Goal: Participate in discussion: Engage in conversation with other users on a specific topic

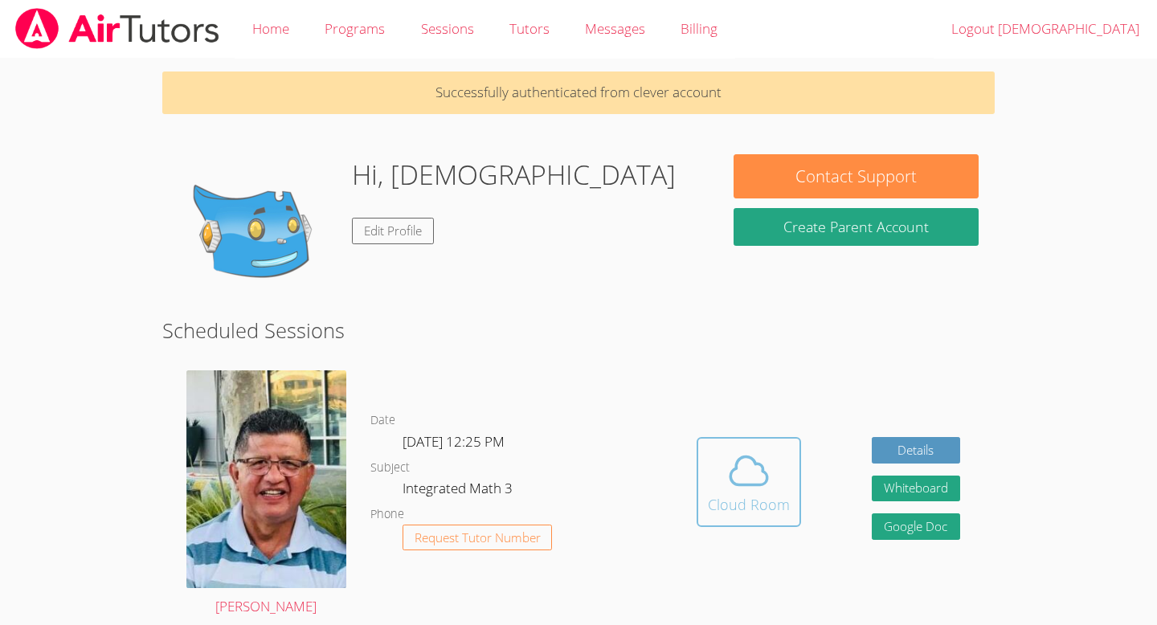
click at [744, 494] on div "Cloud Room" at bounding box center [749, 504] width 82 height 23
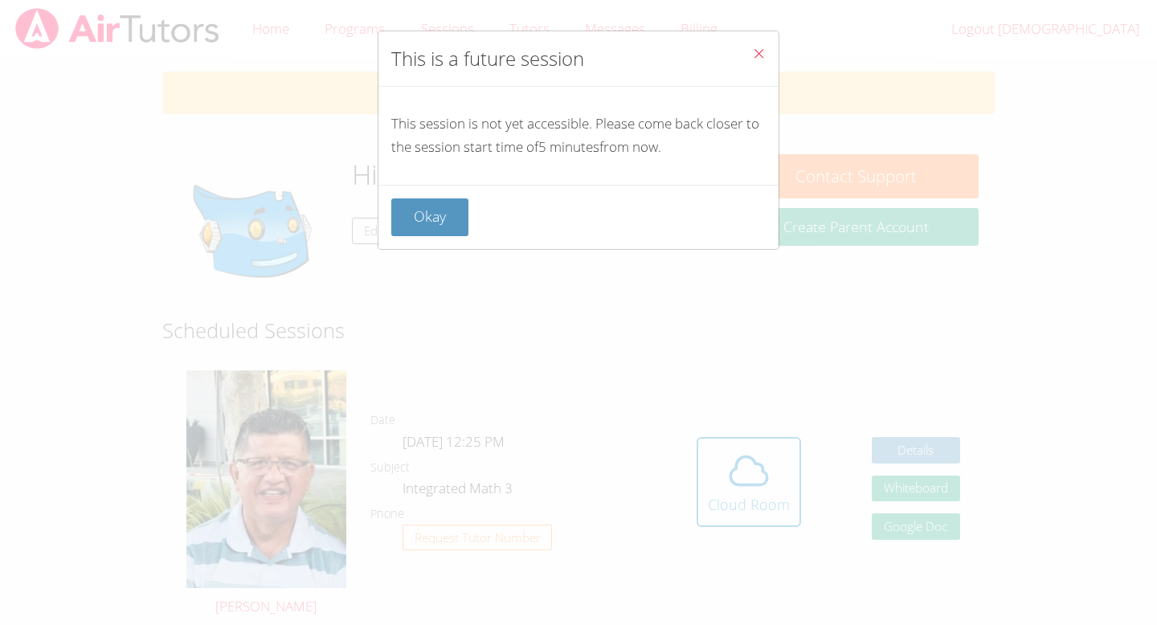
click at [756, 55] on icon "Close" at bounding box center [759, 54] width 14 height 14
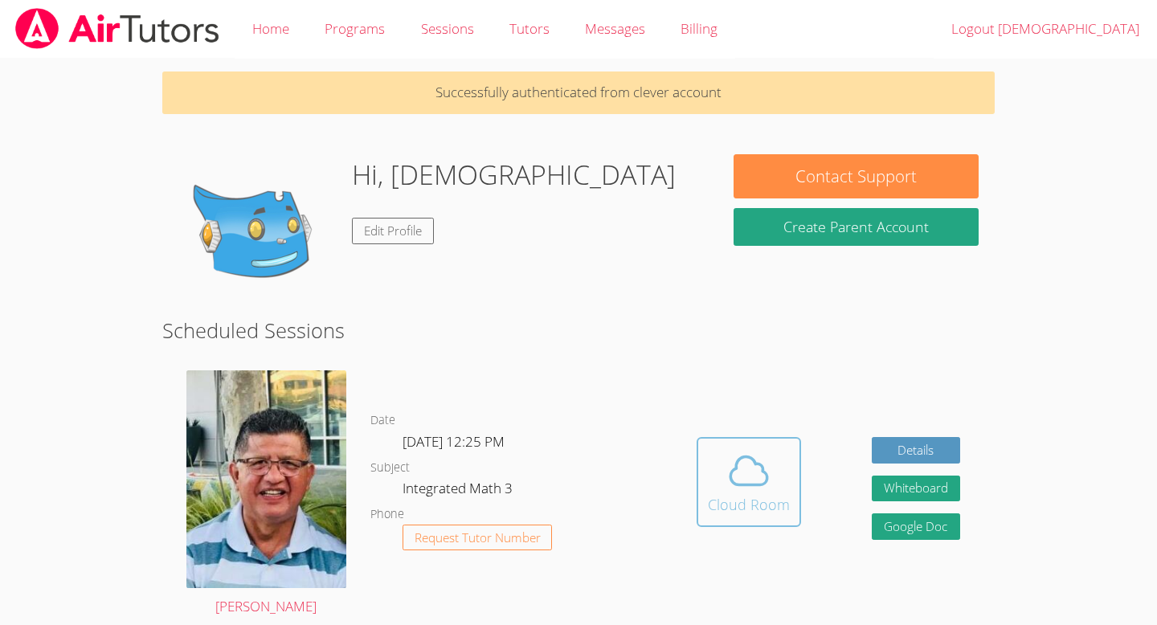
click at [712, 477] on span at bounding box center [749, 470] width 82 height 45
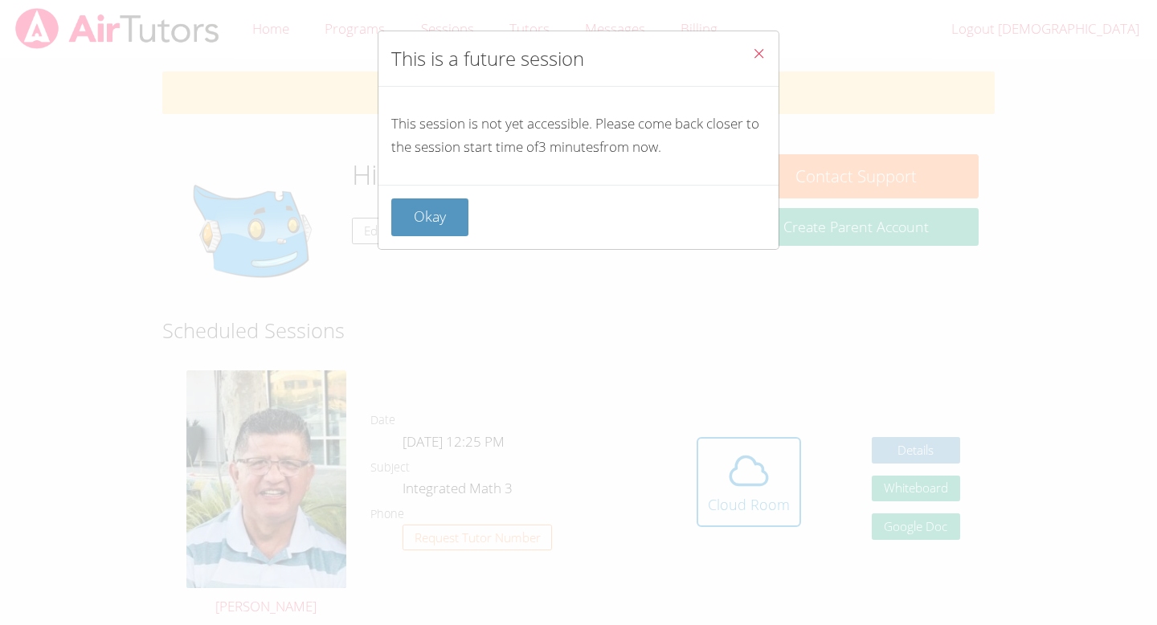
click at [754, 57] on icon "Close" at bounding box center [759, 54] width 14 height 14
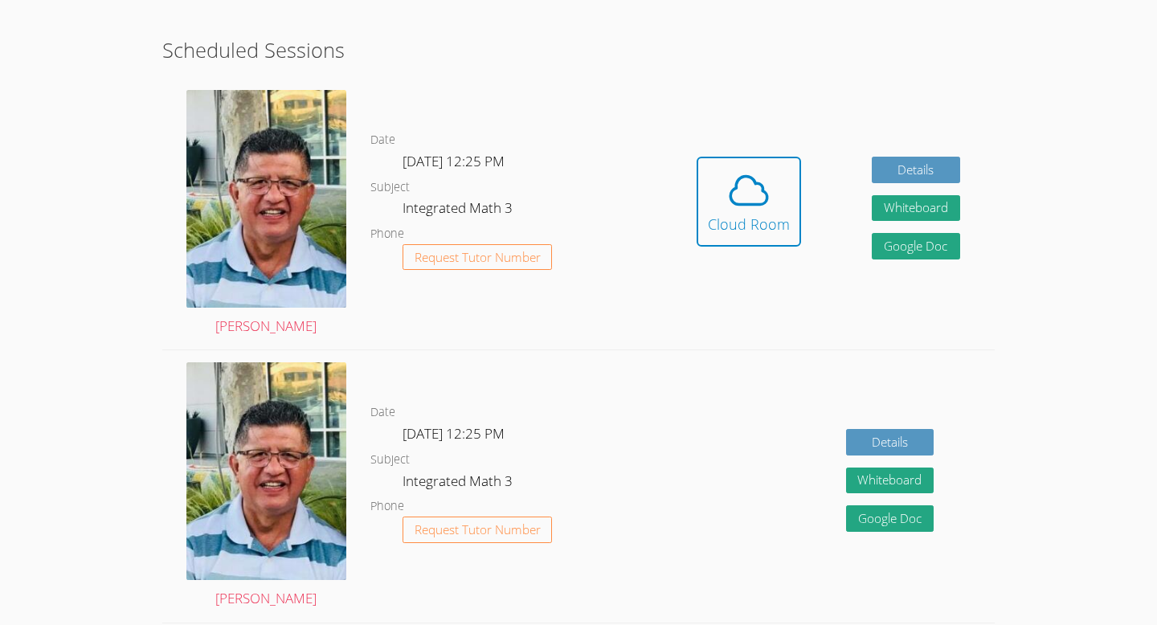
scroll to position [280, 0]
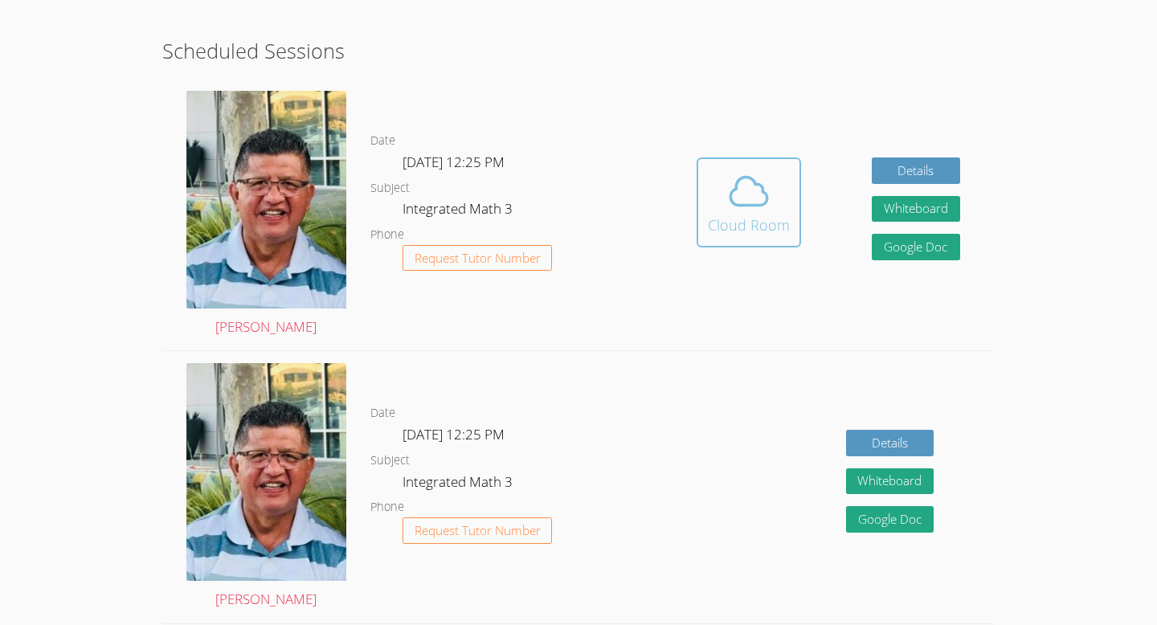
click at [732, 181] on icon at bounding box center [748, 191] width 45 height 45
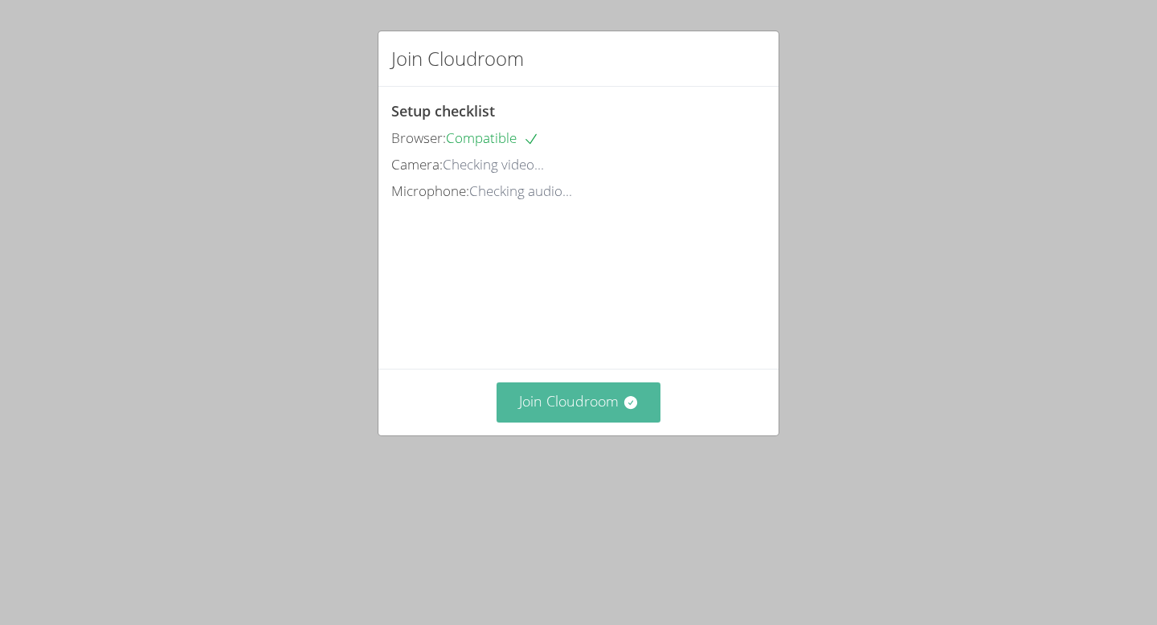
click at [577, 422] on button "Join Cloudroom" at bounding box center [579, 402] width 165 height 39
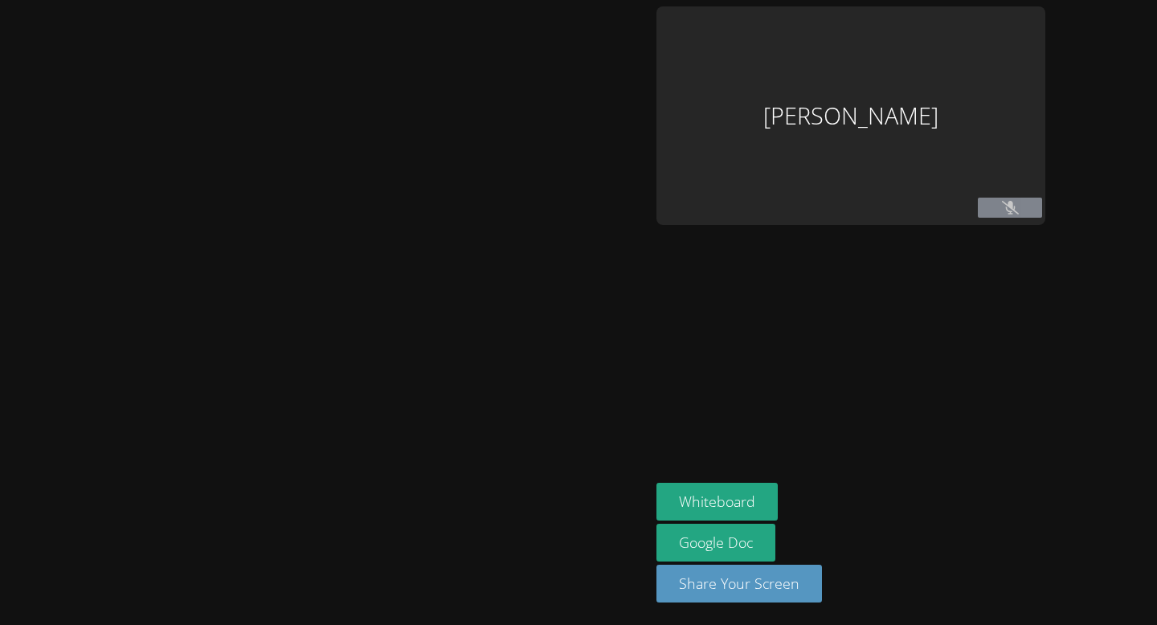
drag, startPoint x: 577, startPoint y: 494, endPoint x: 673, endPoint y: 346, distance: 176.5
click at [673, 346] on div "Jesus Pedraza Jr Whiteboard Google Doc Share Your Screen" at bounding box center [578, 312] width 1157 height 625
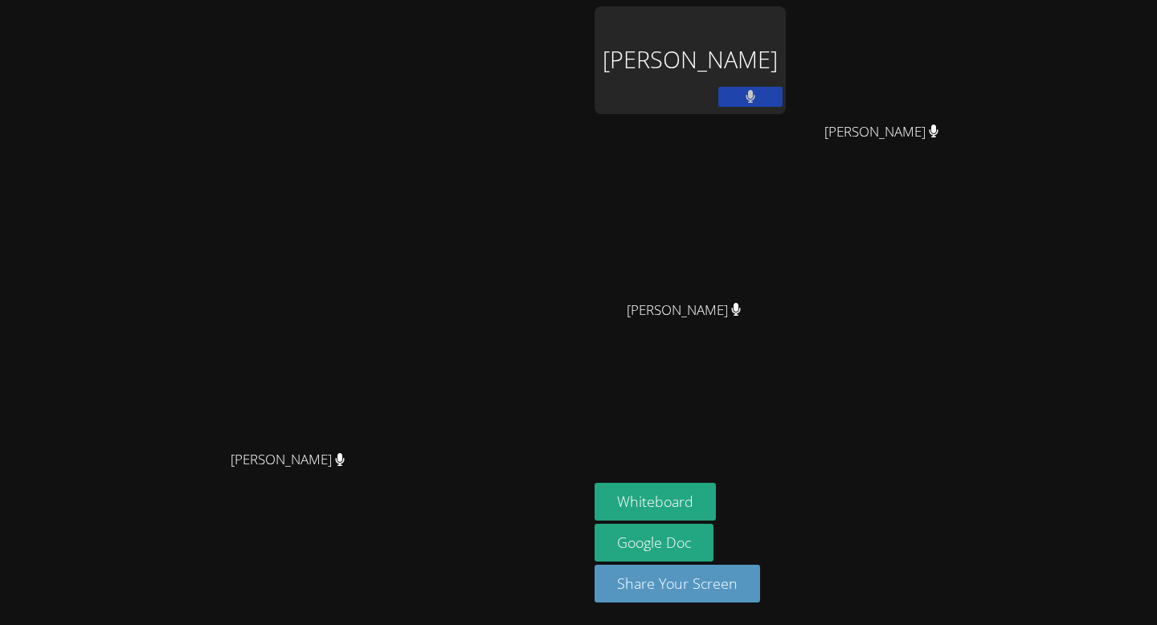
click at [783, 97] on button at bounding box center [750, 97] width 64 height 20
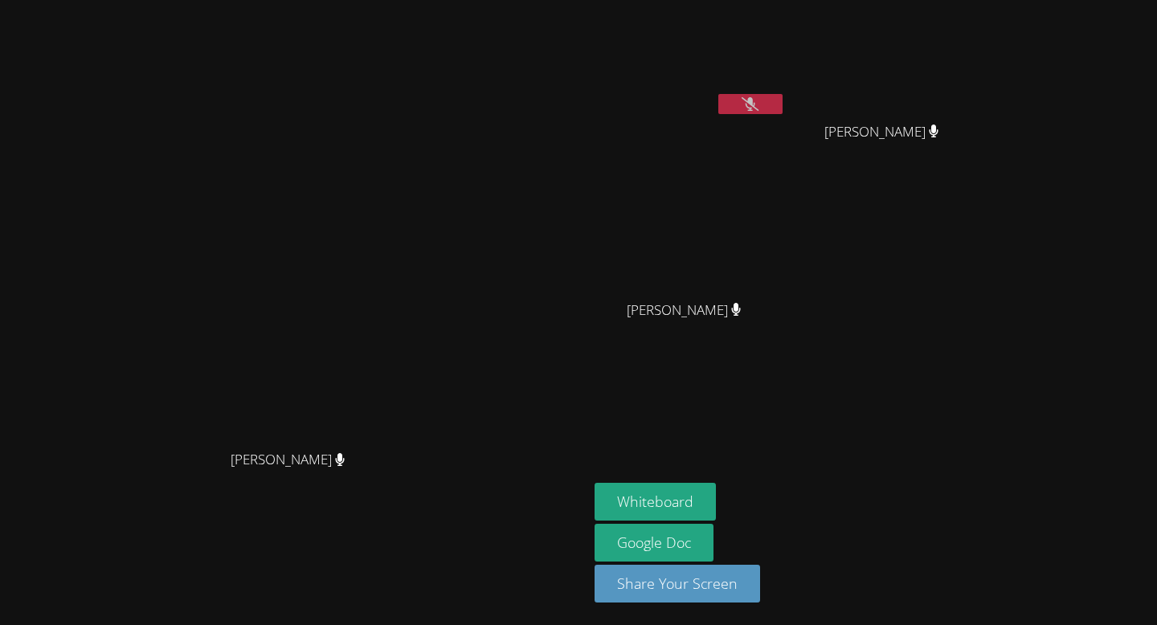
click at [783, 104] on button at bounding box center [750, 104] width 64 height 20
click at [984, 299] on div "Jesus Pedraza Jr Juan Ramirez Juan Ramirez Diana Chavez Diana Chavez" at bounding box center [789, 181] width 389 height 350
click at [783, 105] on button at bounding box center [750, 104] width 64 height 20
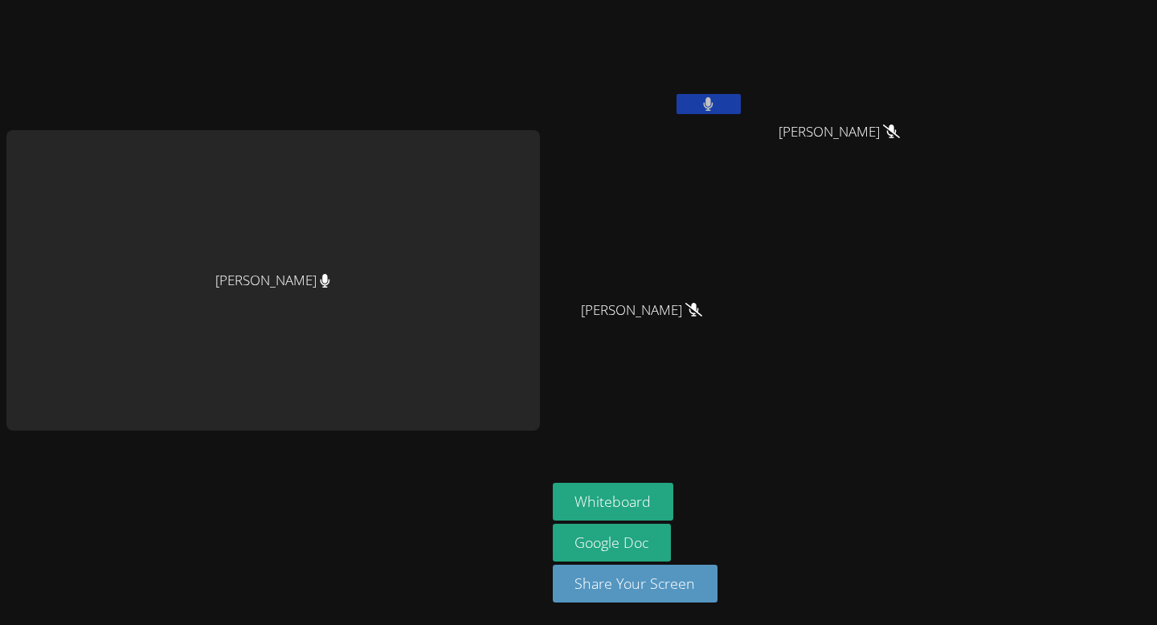
click at [688, 95] on button at bounding box center [709, 104] width 64 height 20
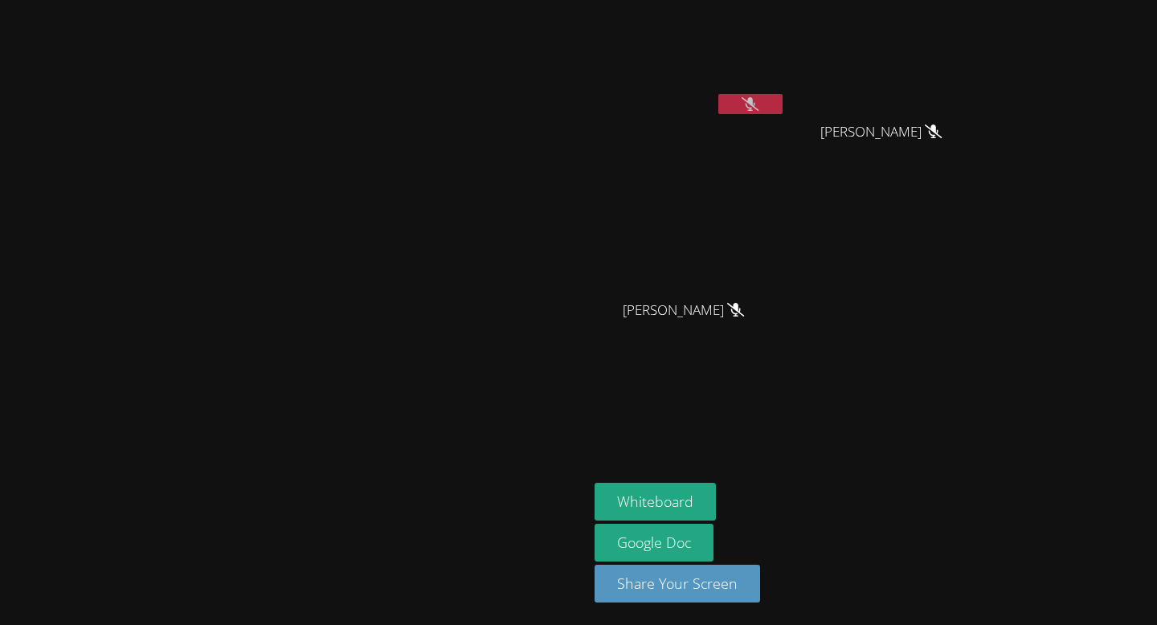
click at [759, 107] on icon at bounding box center [750, 104] width 17 height 14
click at [755, 107] on icon at bounding box center [751, 104] width 10 height 14
click at [759, 107] on icon at bounding box center [750, 104] width 17 height 14
click at [755, 107] on icon at bounding box center [751, 104] width 10 height 14
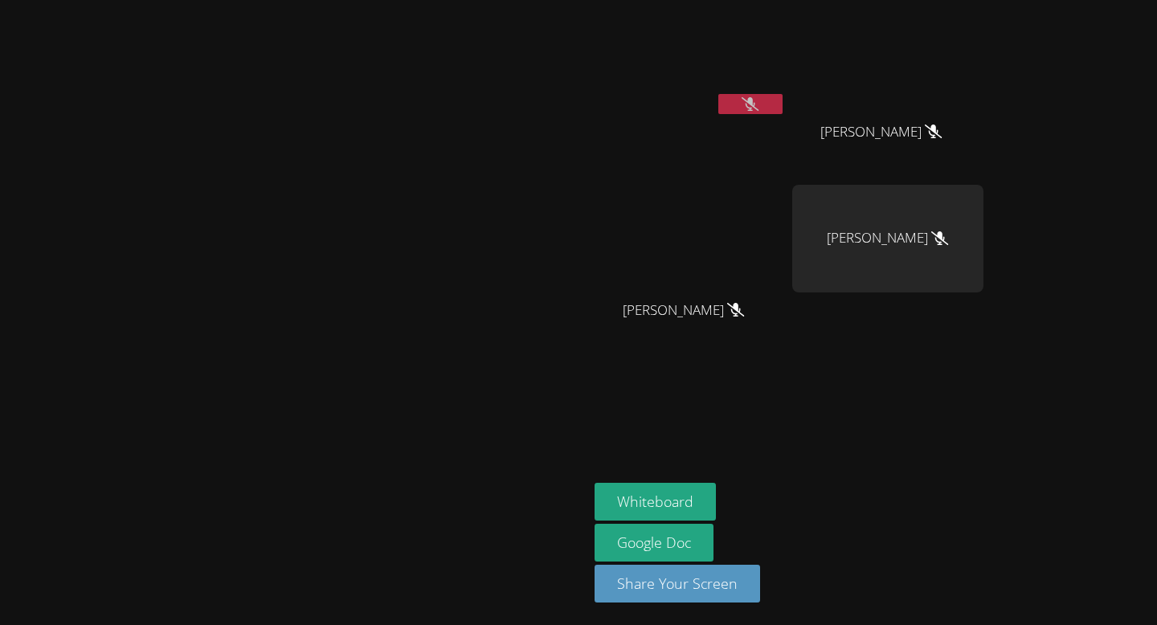
click at [759, 107] on icon at bounding box center [750, 104] width 17 height 14
click at [755, 107] on icon at bounding box center [751, 104] width 10 height 14
click at [759, 107] on icon at bounding box center [750, 104] width 17 height 14
click at [755, 107] on icon at bounding box center [751, 104] width 10 height 14
click at [759, 107] on icon at bounding box center [750, 104] width 17 height 14
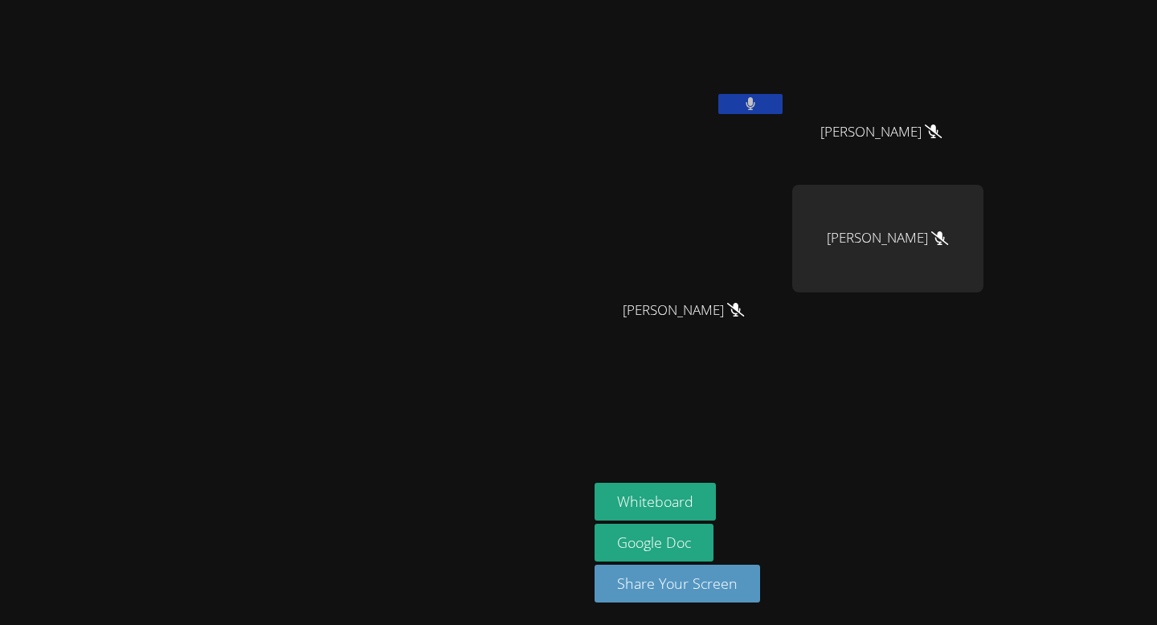
click at [755, 107] on icon at bounding box center [751, 104] width 10 height 14
click at [759, 107] on icon at bounding box center [750, 104] width 17 height 14
click at [755, 107] on icon at bounding box center [751, 104] width 10 height 14
click at [759, 107] on icon at bounding box center [750, 104] width 17 height 14
click at [755, 107] on icon at bounding box center [751, 104] width 10 height 14
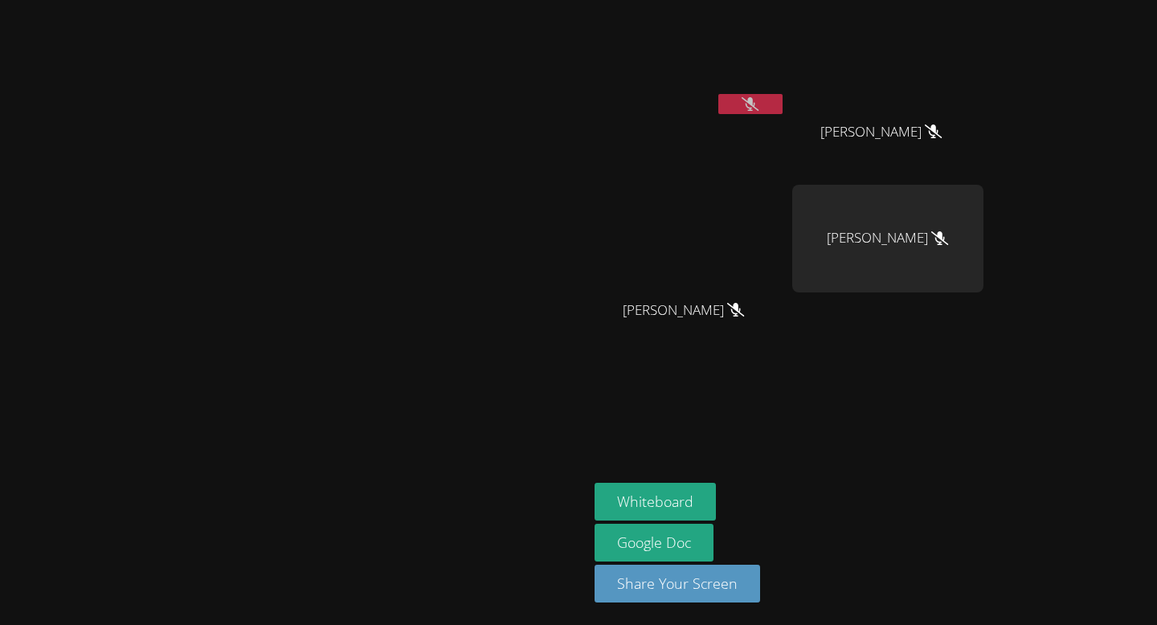
click at [759, 107] on icon at bounding box center [750, 104] width 17 height 14
click at [755, 107] on icon at bounding box center [751, 104] width 10 height 14
click at [759, 107] on icon at bounding box center [750, 104] width 17 height 14
click at [755, 107] on icon at bounding box center [751, 104] width 10 height 14
click at [759, 107] on icon at bounding box center [750, 104] width 17 height 14
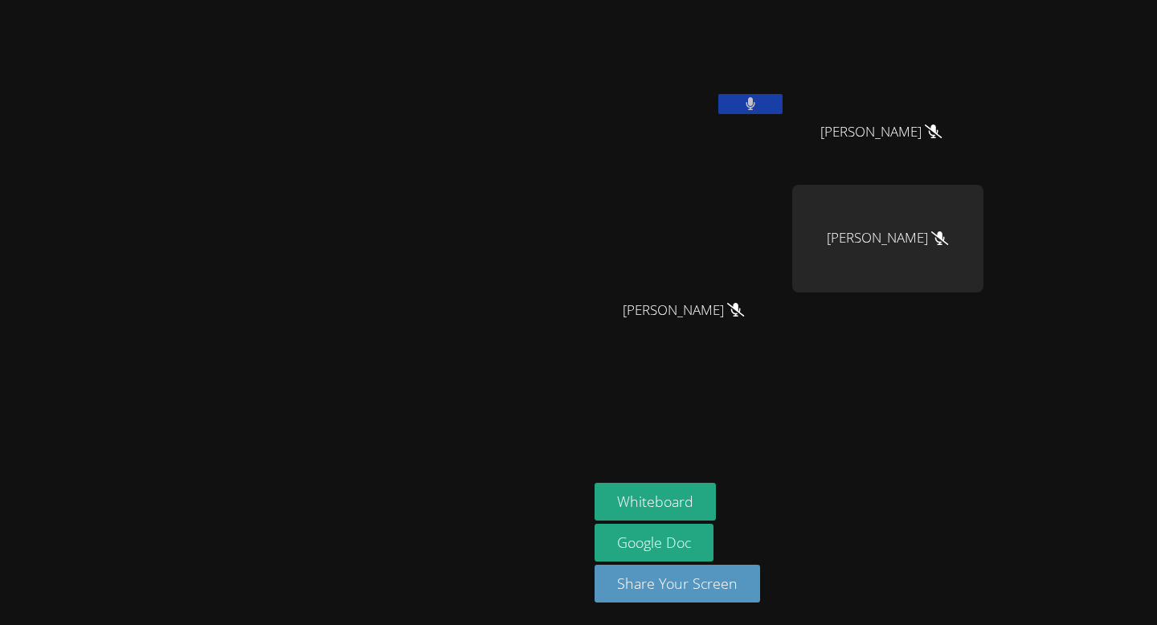
click at [756, 108] on icon at bounding box center [751, 104] width 10 height 14
click at [759, 108] on icon at bounding box center [750, 104] width 17 height 14
click at [756, 108] on icon at bounding box center [751, 104] width 10 height 14
click at [759, 104] on icon at bounding box center [750, 104] width 17 height 14
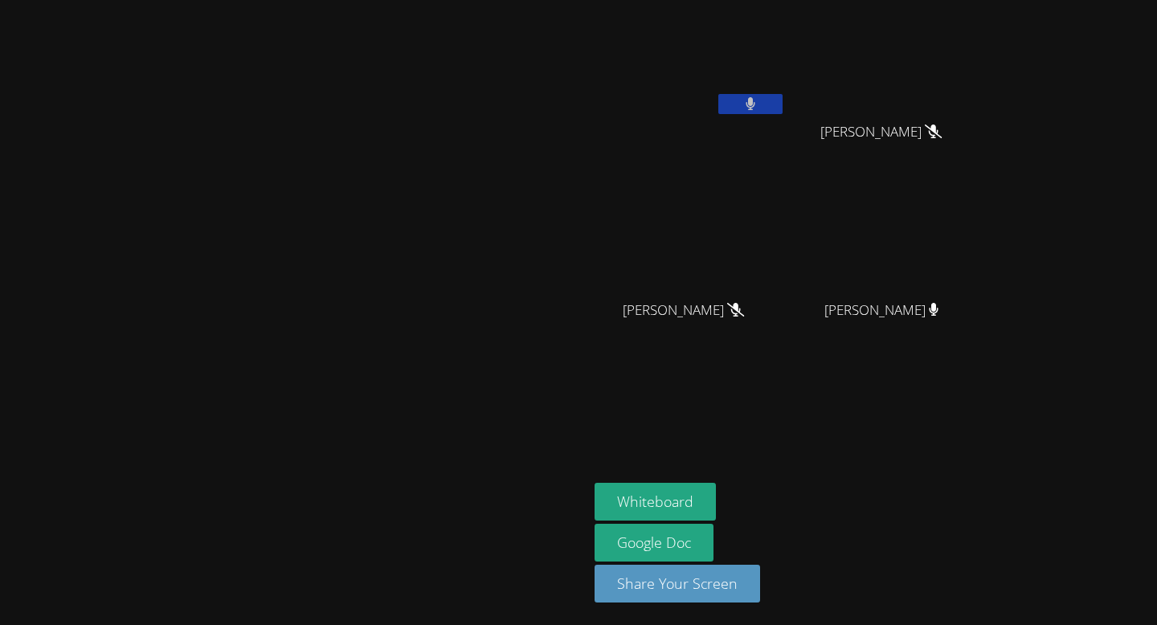
click at [783, 104] on button at bounding box center [750, 104] width 64 height 20
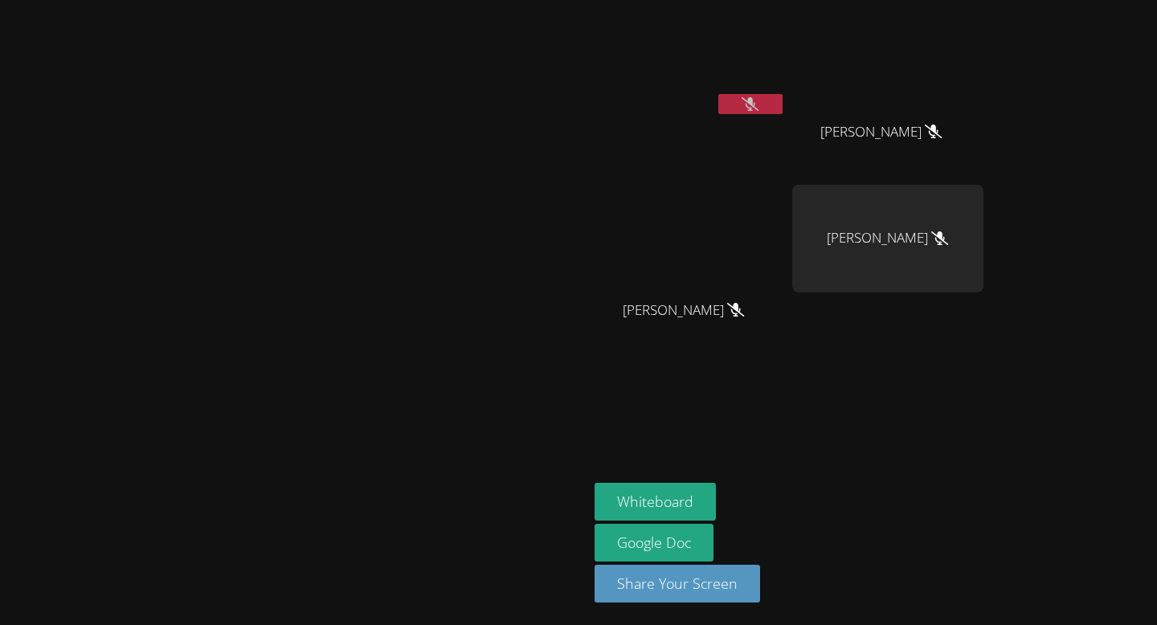
click at [759, 104] on icon at bounding box center [750, 104] width 17 height 14
click at [783, 104] on button at bounding box center [750, 104] width 64 height 20
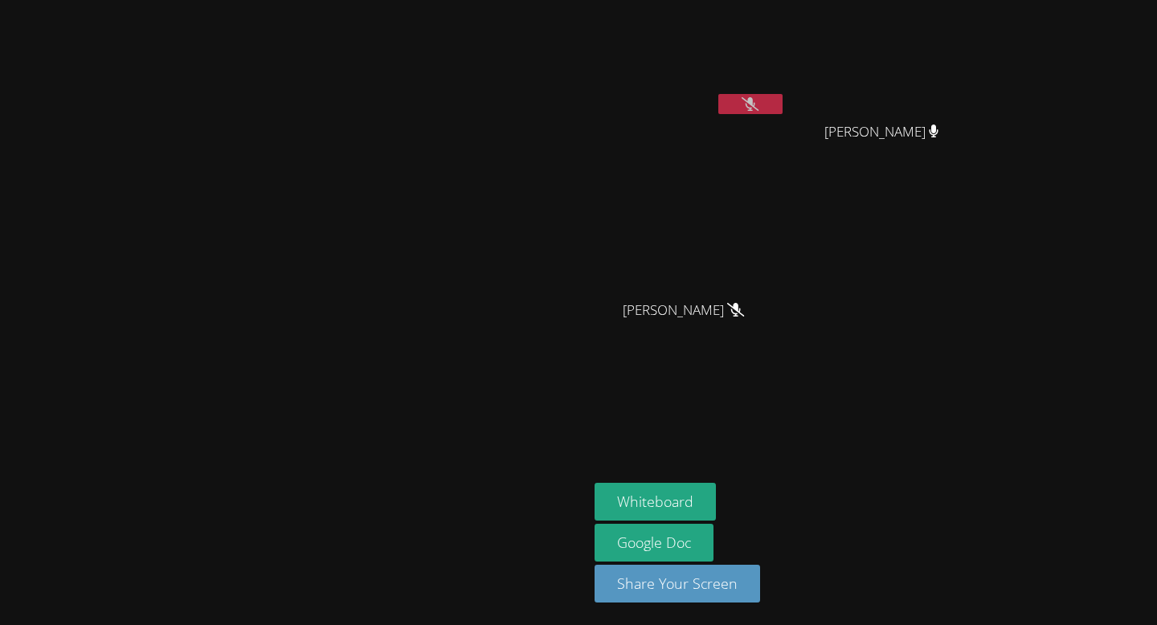
click at [759, 104] on icon at bounding box center [750, 104] width 17 height 14
click at [783, 104] on button at bounding box center [750, 104] width 64 height 20
click at [759, 104] on icon at bounding box center [750, 104] width 17 height 14
click at [783, 104] on button at bounding box center [750, 104] width 64 height 20
click at [759, 104] on icon at bounding box center [750, 104] width 17 height 14
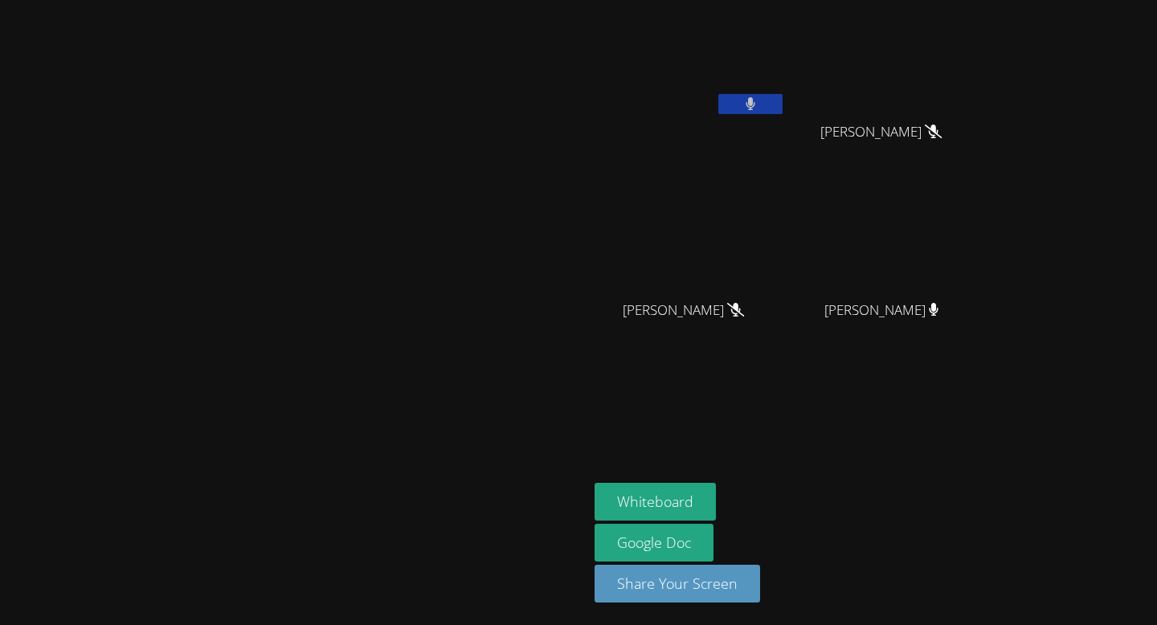
click at [783, 96] on button at bounding box center [750, 104] width 64 height 20
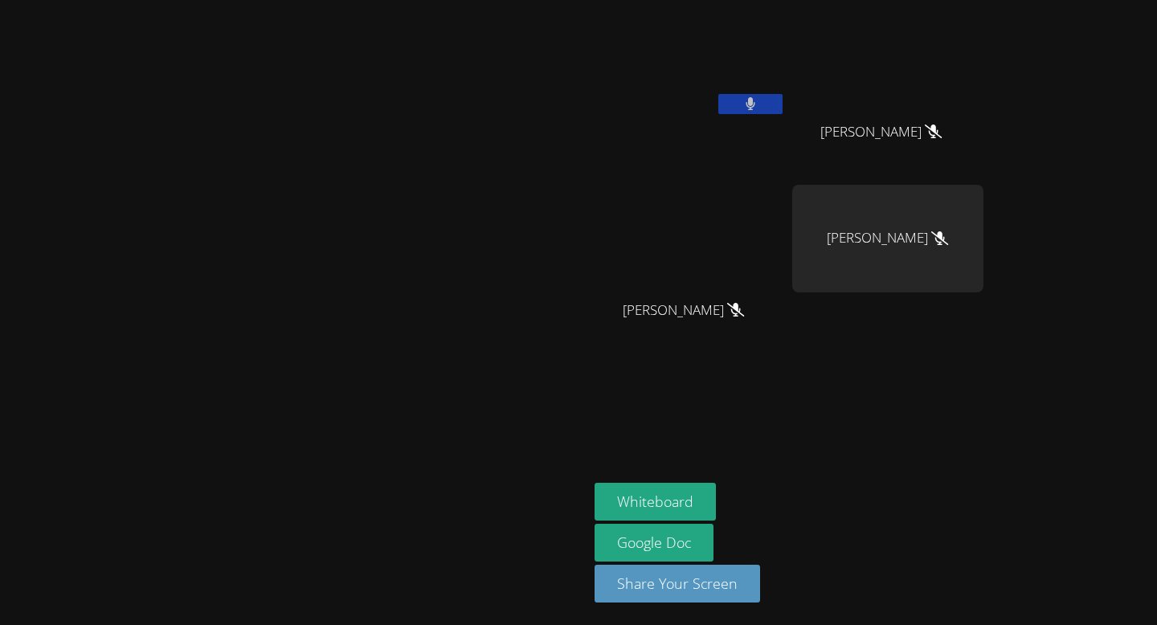
click at [783, 96] on button at bounding box center [750, 104] width 64 height 20
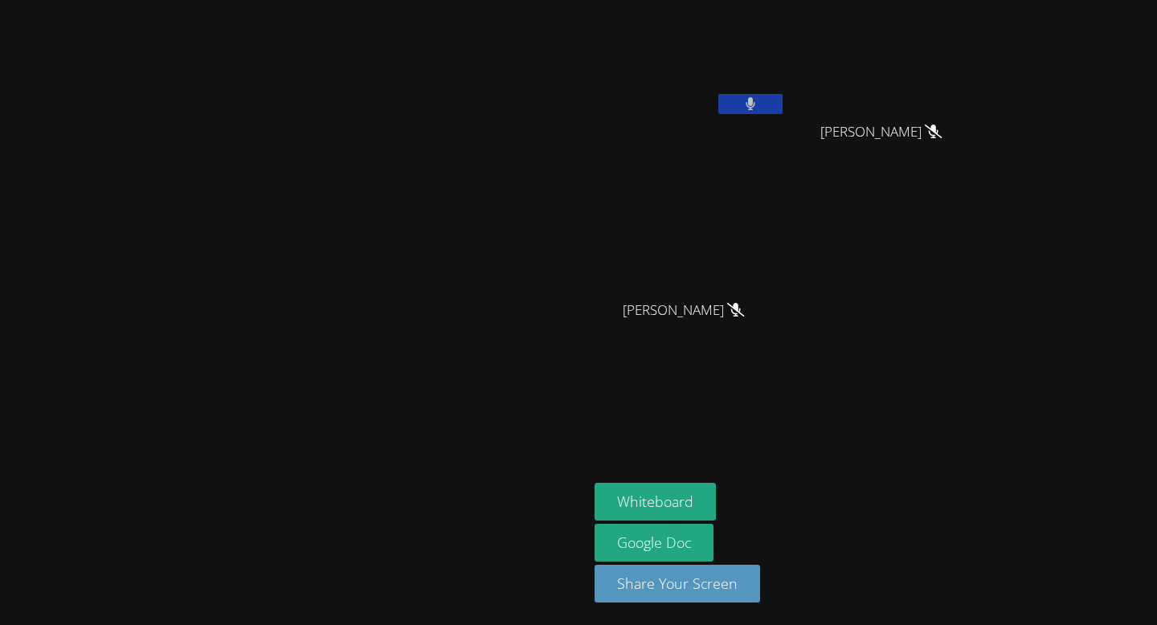
click at [783, 96] on button at bounding box center [750, 104] width 64 height 20
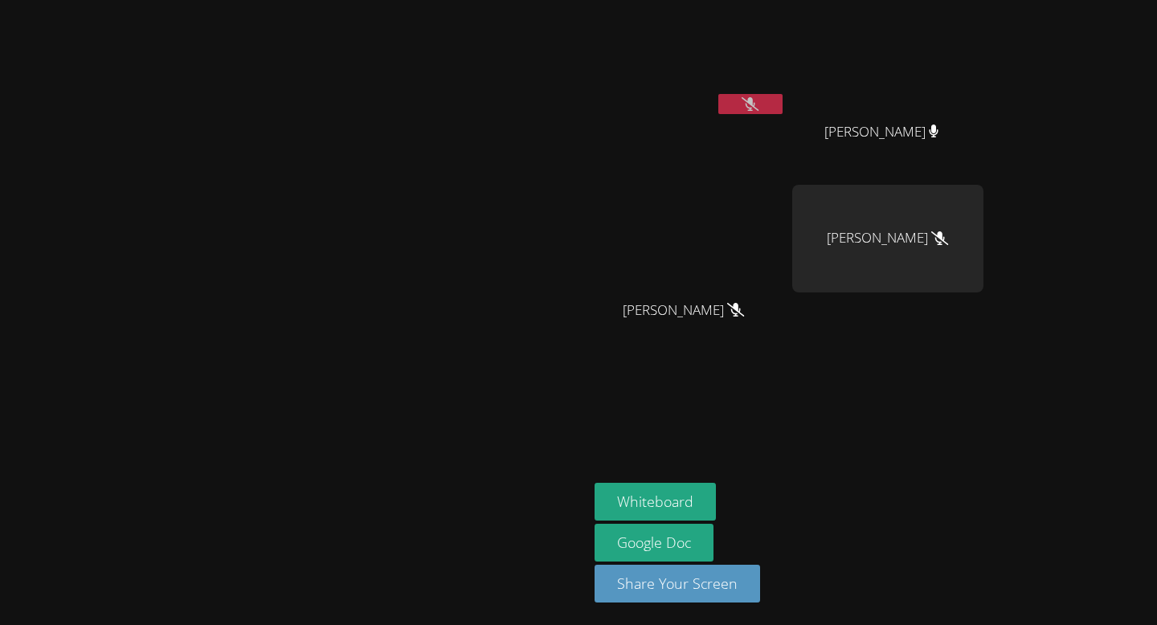
click at [783, 96] on button at bounding box center [750, 104] width 64 height 20
click at [783, 112] on button at bounding box center [750, 104] width 64 height 20
click at [759, 108] on icon at bounding box center [750, 104] width 17 height 14
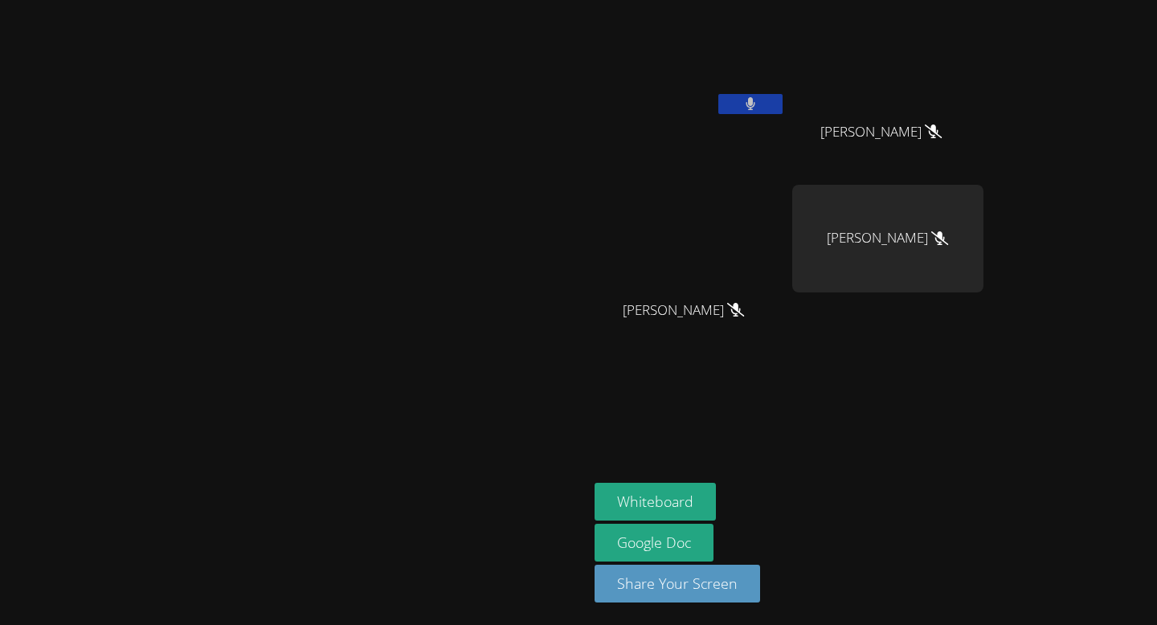
click at [783, 108] on button at bounding box center [750, 104] width 64 height 20
click at [759, 103] on icon at bounding box center [750, 104] width 17 height 14
click at [783, 103] on button at bounding box center [750, 104] width 64 height 20
click at [783, 104] on button at bounding box center [750, 104] width 64 height 20
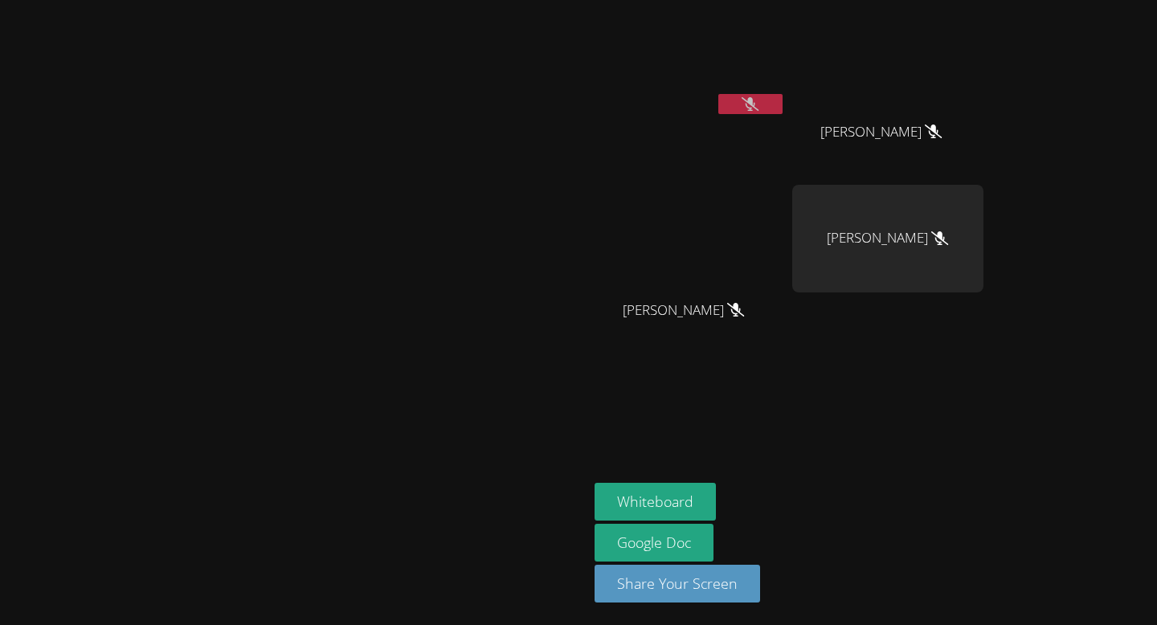
click at [783, 104] on button at bounding box center [750, 104] width 64 height 20
click at [783, 101] on button at bounding box center [750, 104] width 64 height 20
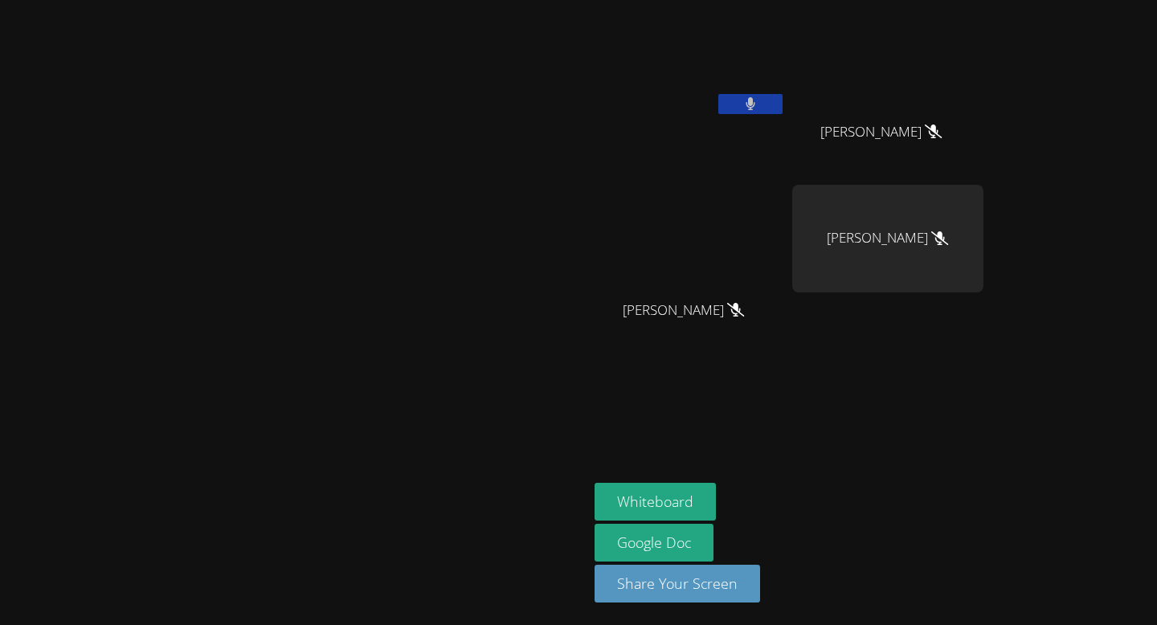
click at [783, 101] on button at bounding box center [750, 104] width 64 height 20
click at [755, 102] on icon at bounding box center [751, 104] width 10 height 14
click at [783, 104] on button at bounding box center [750, 104] width 64 height 20
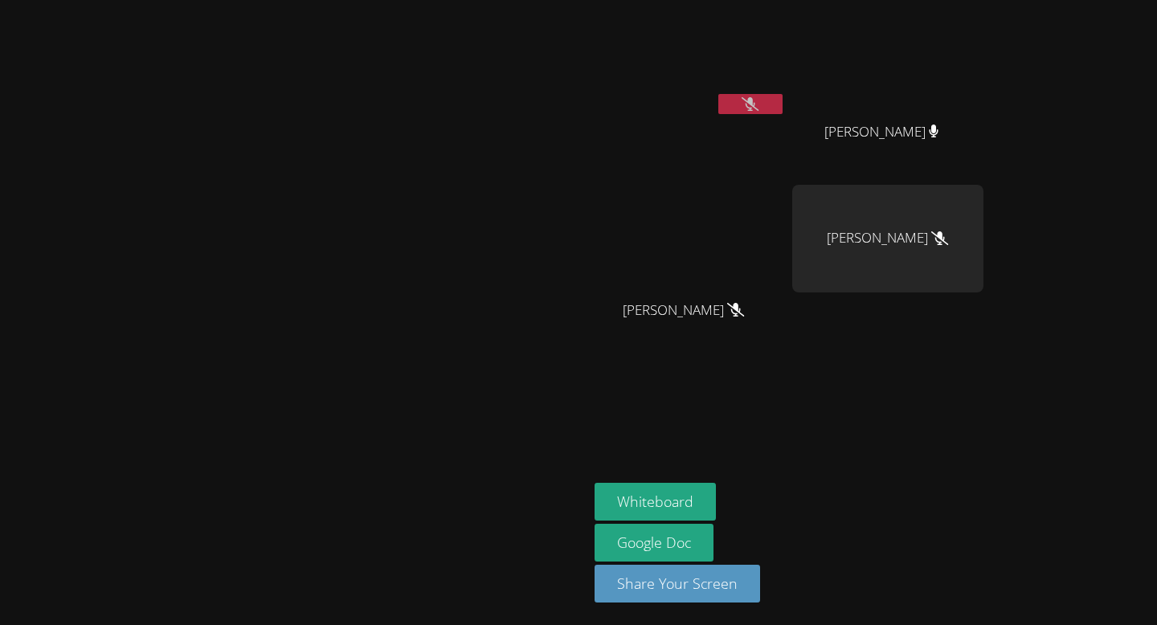
click at [759, 100] on icon at bounding box center [750, 104] width 17 height 14
click at [783, 100] on button at bounding box center [750, 104] width 64 height 20
click at [759, 100] on icon at bounding box center [750, 104] width 17 height 14
click at [783, 100] on button at bounding box center [750, 104] width 64 height 20
click at [759, 100] on icon at bounding box center [750, 104] width 17 height 14
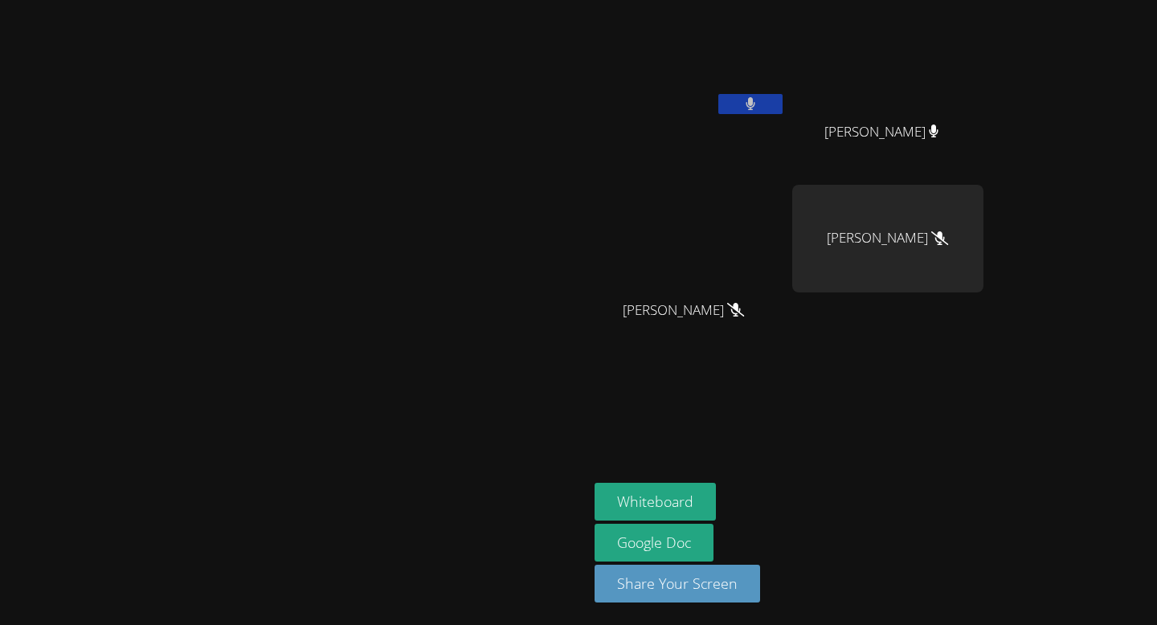
click at [783, 100] on button at bounding box center [750, 104] width 64 height 20
click at [759, 100] on icon at bounding box center [750, 104] width 17 height 14
click at [783, 100] on button at bounding box center [750, 104] width 64 height 20
click at [759, 101] on icon at bounding box center [750, 104] width 17 height 14
click at [783, 101] on button at bounding box center [750, 104] width 64 height 20
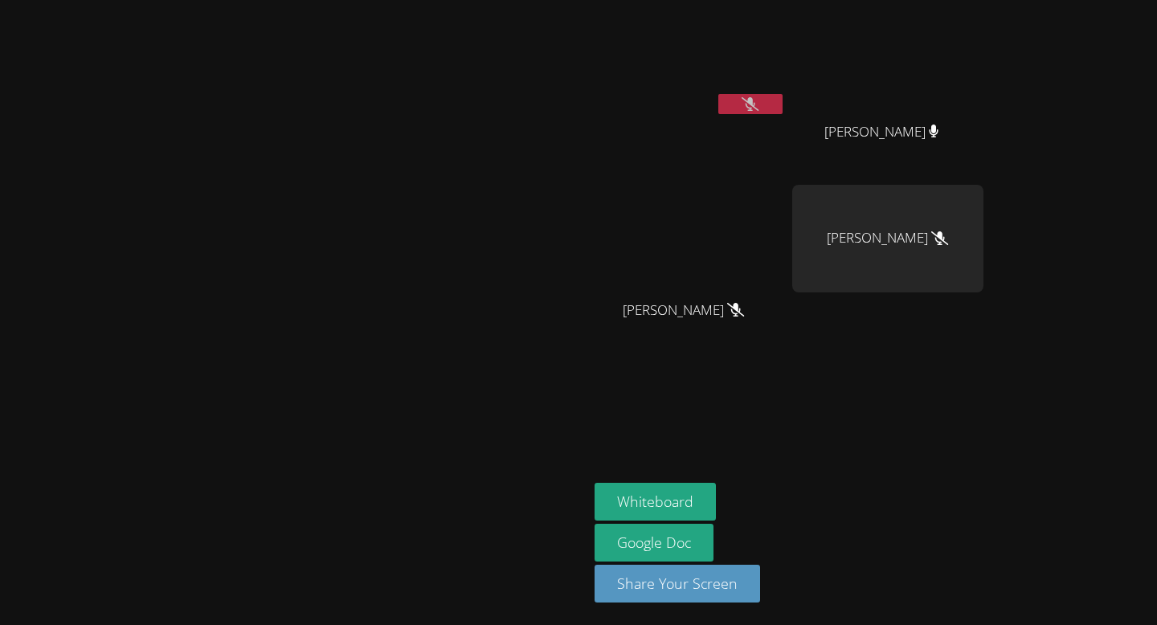
click at [759, 101] on icon at bounding box center [750, 104] width 17 height 14
click at [783, 101] on button at bounding box center [750, 104] width 64 height 20
click at [783, 105] on button at bounding box center [750, 104] width 64 height 20
click at [783, 111] on button at bounding box center [750, 104] width 64 height 20
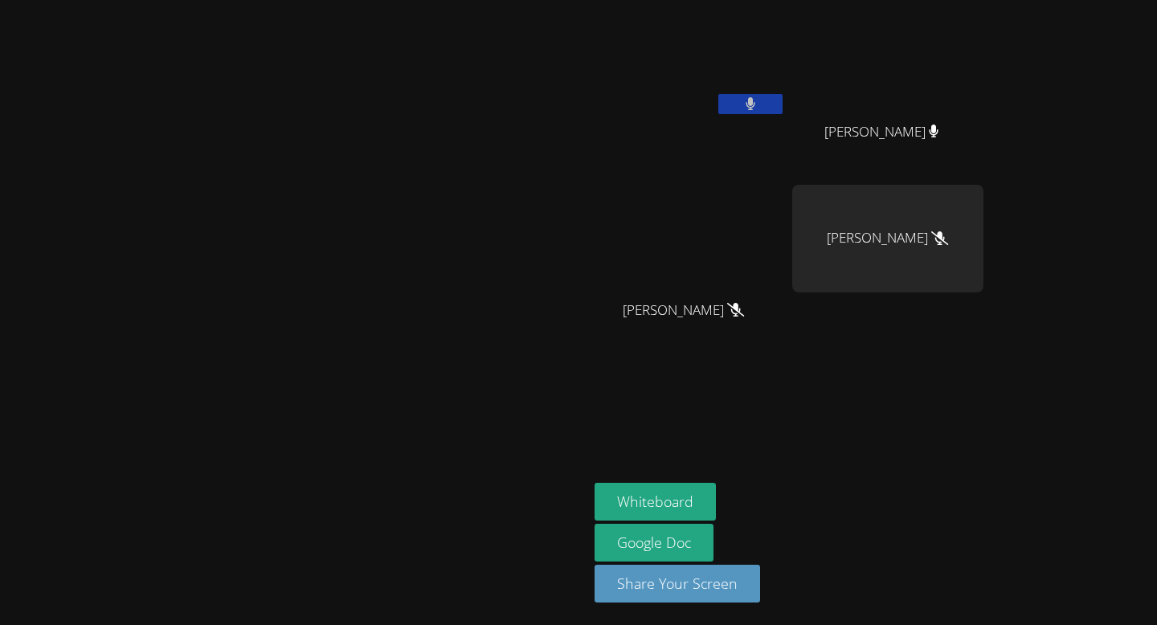
click at [783, 111] on button at bounding box center [750, 104] width 64 height 20
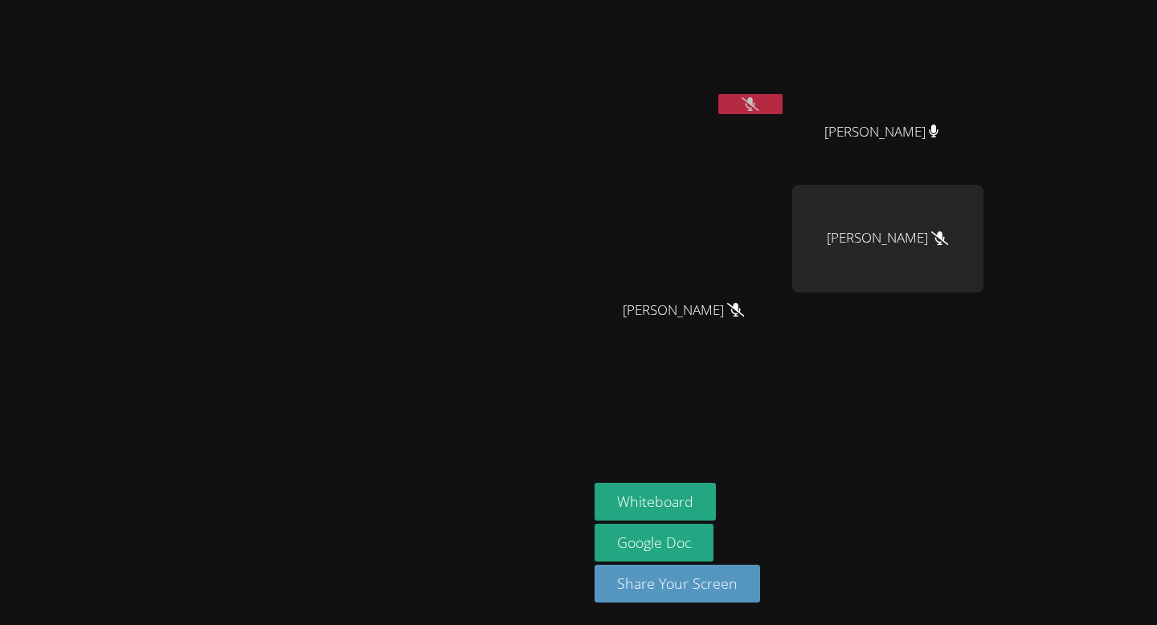
click at [783, 111] on button at bounding box center [750, 104] width 64 height 20
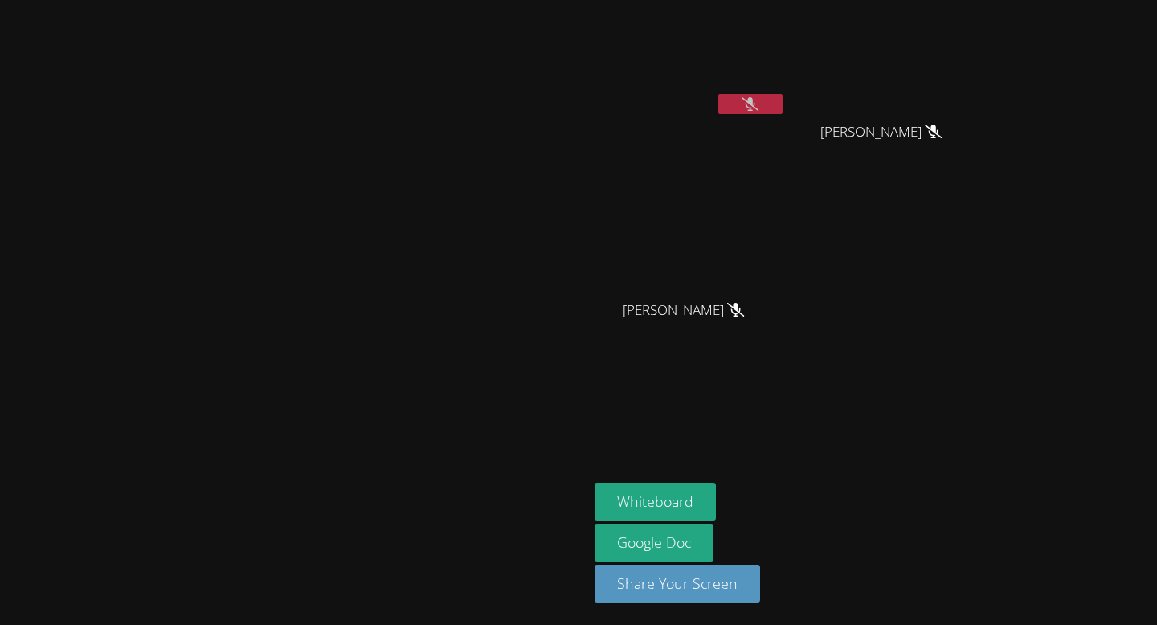
click at [783, 111] on button at bounding box center [750, 104] width 64 height 20
click at [759, 102] on icon at bounding box center [750, 104] width 17 height 14
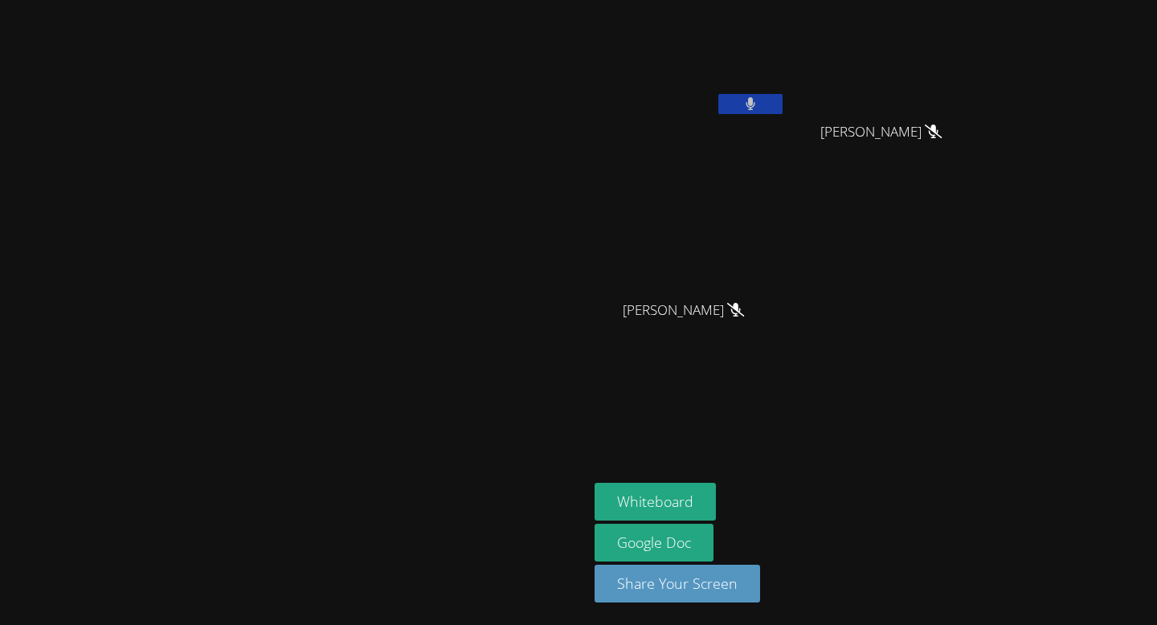
click at [783, 102] on button at bounding box center [750, 104] width 64 height 20
click at [759, 102] on icon at bounding box center [750, 104] width 17 height 14
click at [783, 102] on button at bounding box center [750, 104] width 64 height 20
click at [759, 102] on icon at bounding box center [750, 104] width 17 height 14
click at [783, 102] on button at bounding box center [750, 104] width 64 height 20
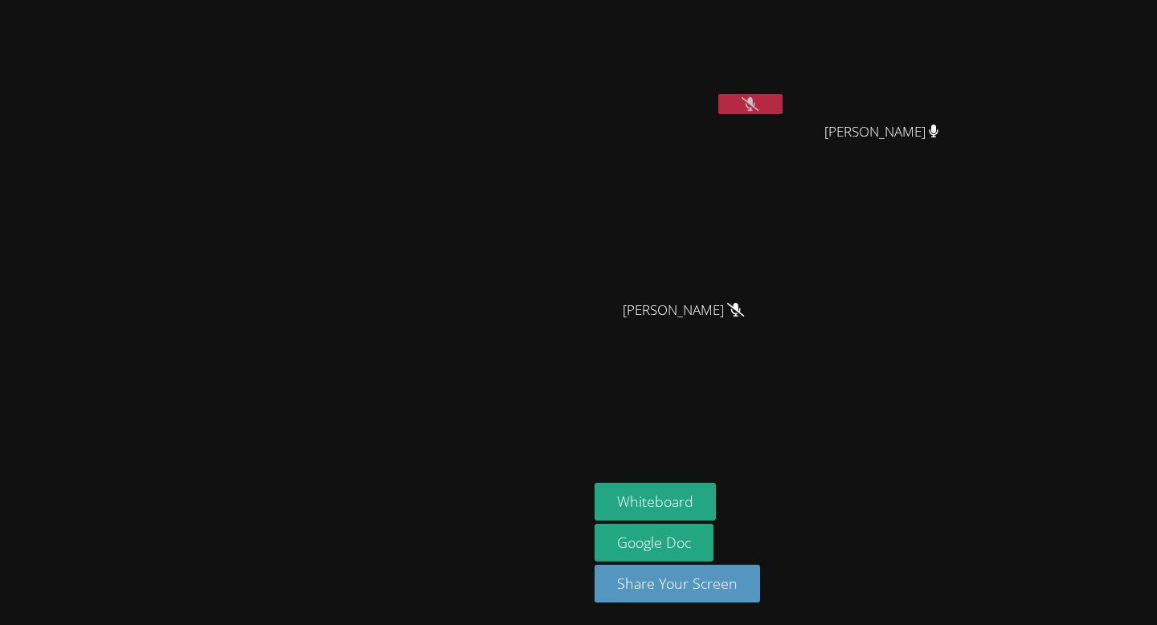
click at [759, 102] on icon at bounding box center [750, 104] width 17 height 14
click at [783, 102] on button at bounding box center [750, 104] width 64 height 20
click at [759, 102] on icon at bounding box center [750, 104] width 17 height 14
click at [783, 102] on button at bounding box center [750, 104] width 64 height 20
click at [759, 100] on icon at bounding box center [750, 104] width 17 height 14
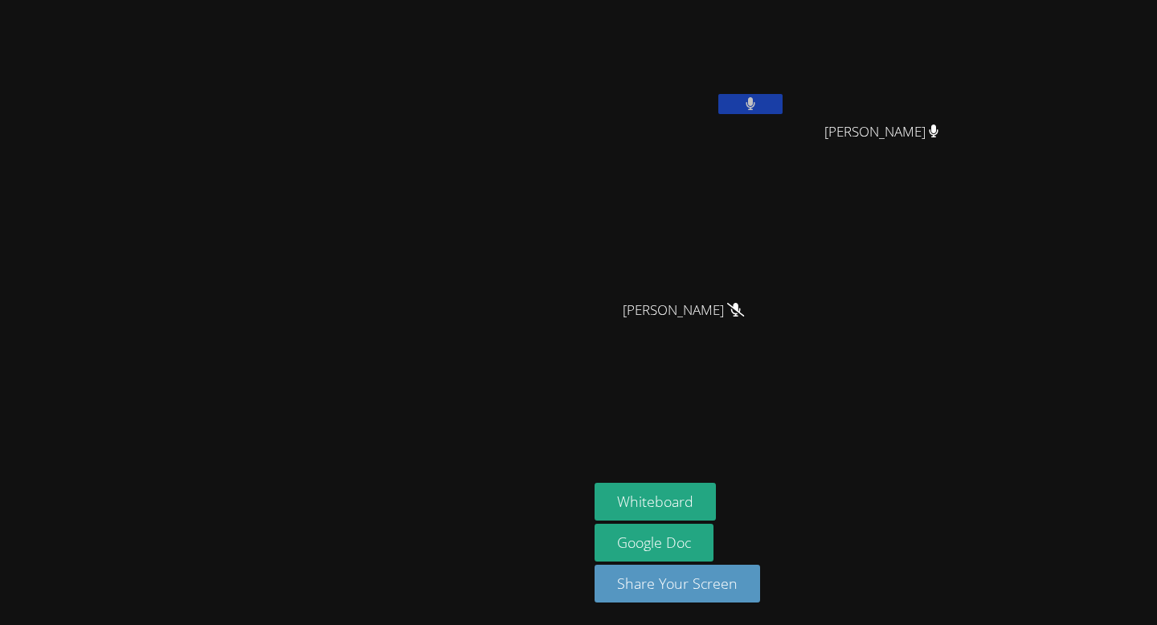
click at [783, 100] on button at bounding box center [750, 104] width 64 height 20
click at [783, 97] on button at bounding box center [750, 104] width 64 height 20
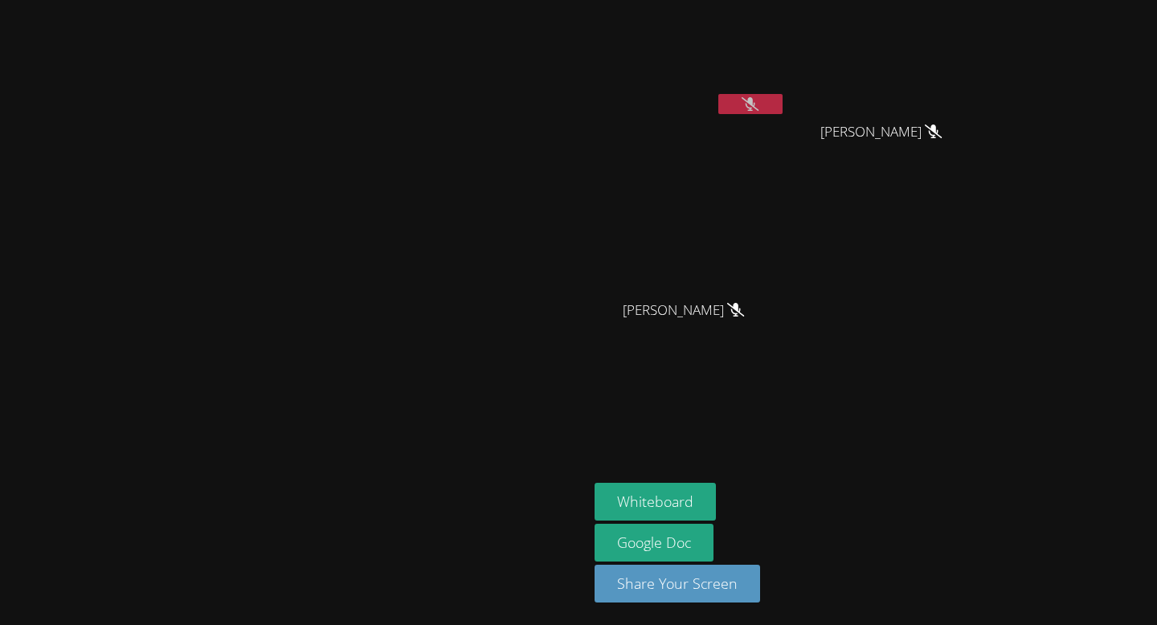
click at [783, 97] on button at bounding box center [750, 104] width 64 height 20
click at [783, 105] on button at bounding box center [750, 104] width 64 height 20
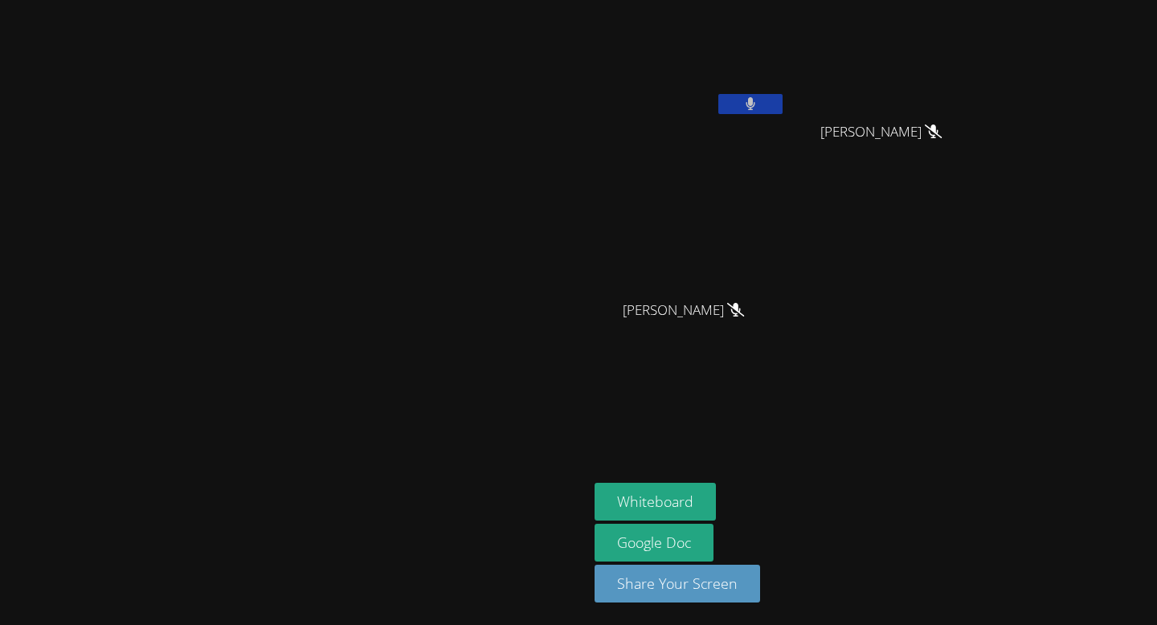
click at [783, 105] on button at bounding box center [750, 104] width 64 height 20
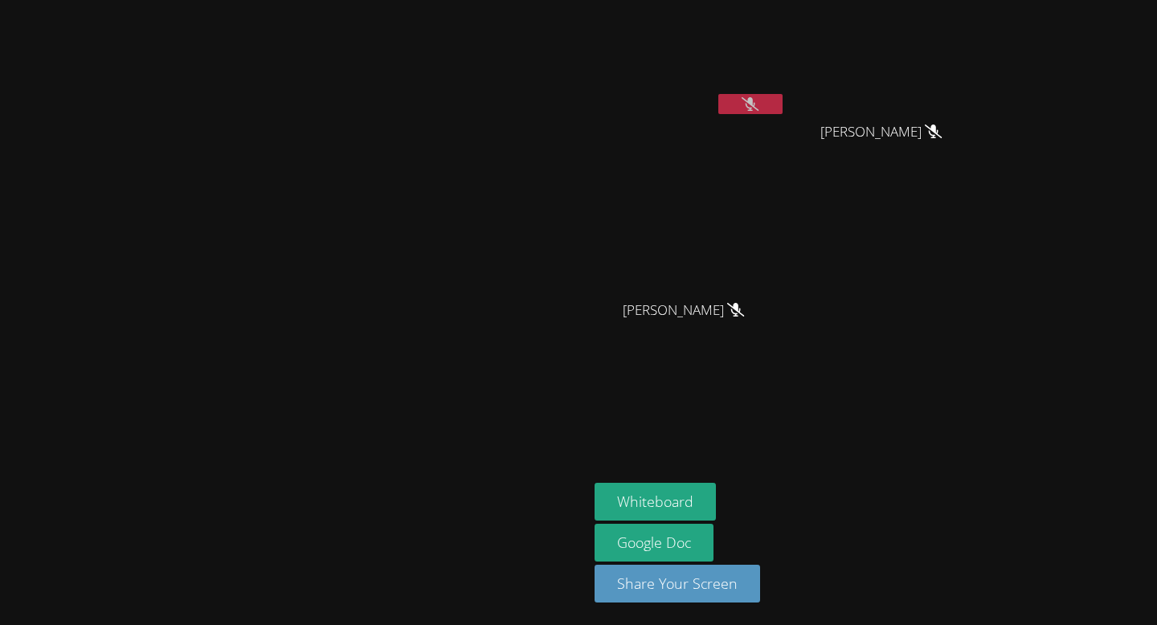
click at [783, 105] on button at bounding box center [750, 104] width 64 height 20
click at [783, 104] on button at bounding box center [750, 104] width 64 height 20
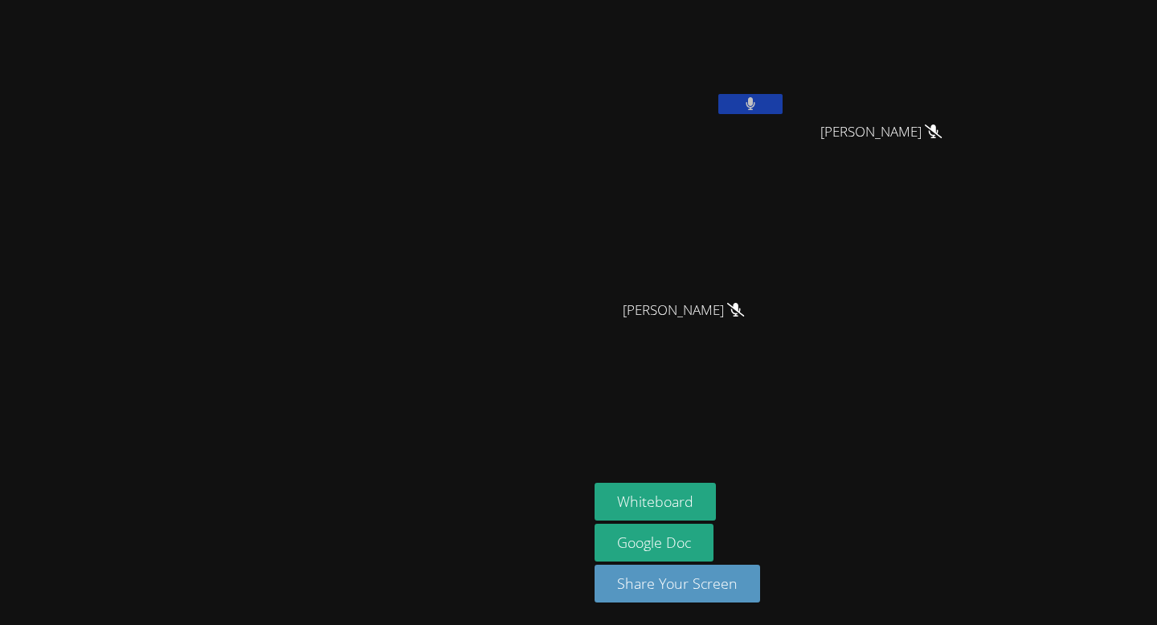
click at [415, 313] on video at bounding box center [294, 281] width 241 height 324
click at [337, 273] on video at bounding box center [294, 281] width 241 height 324
click at [755, 101] on icon at bounding box center [751, 104] width 10 height 14
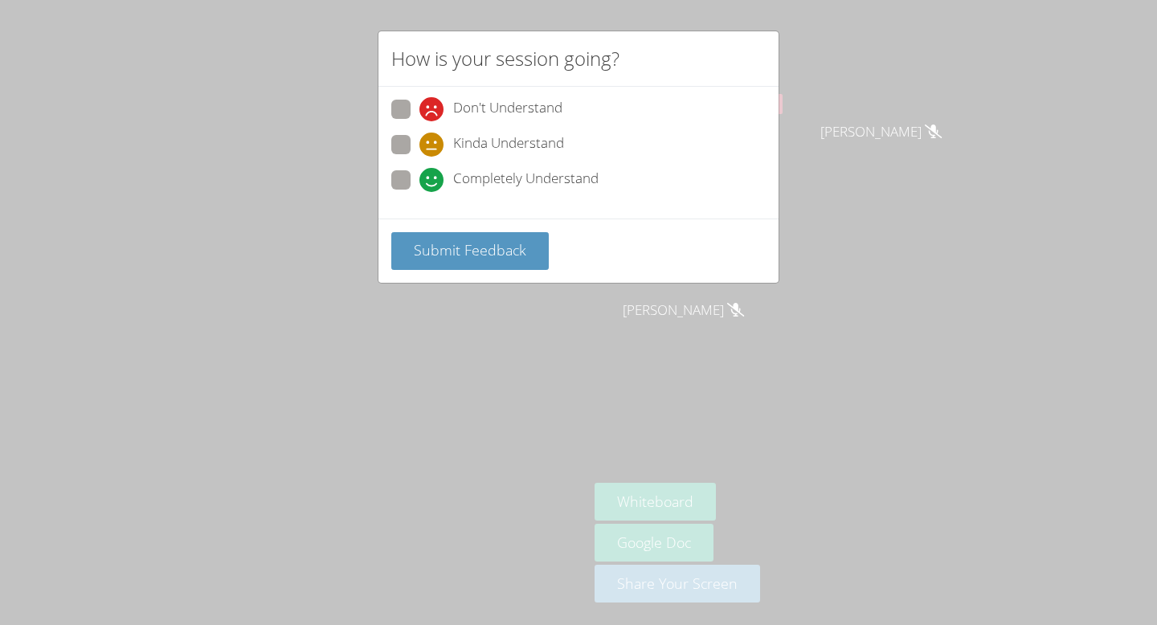
click at [407, 189] on label "Completely Understand" at bounding box center [494, 181] width 207 height 22
click at [420, 184] on input "Completely Understand" at bounding box center [427, 177] width 14 height 14
radio input "true"
click at [430, 252] on span "Submit Feedback" at bounding box center [470, 249] width 113 height 19
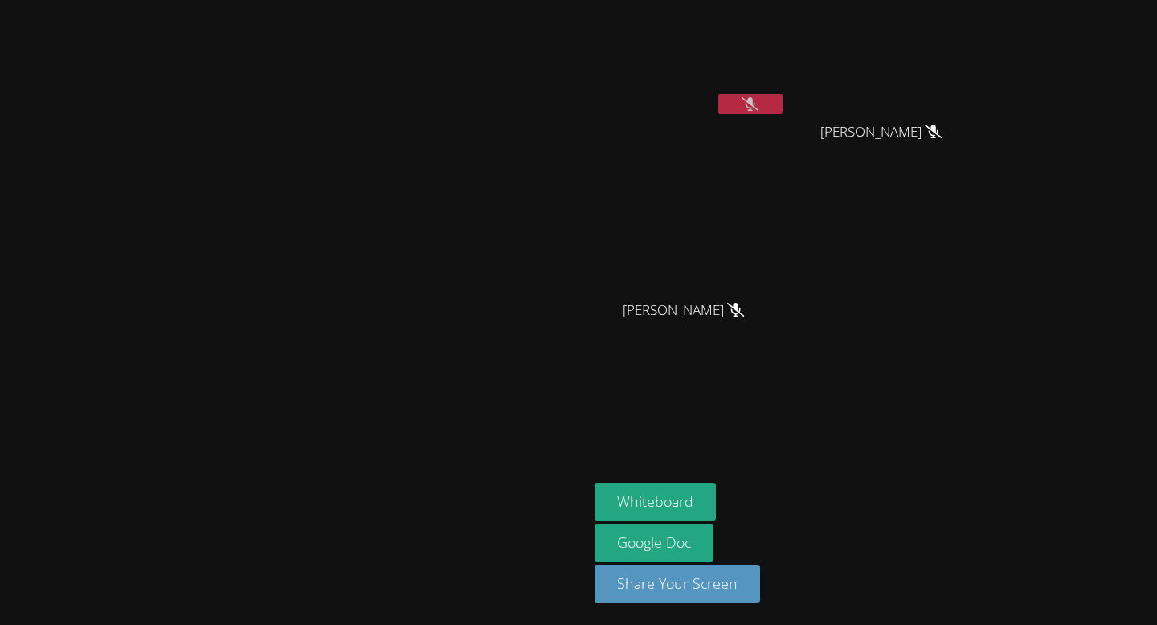
click at [415, 359] on video at bounding box center [294, 281] width 241 height 324
click at [783, 107] on button at bounding box center [750, 104] width 64 height 20
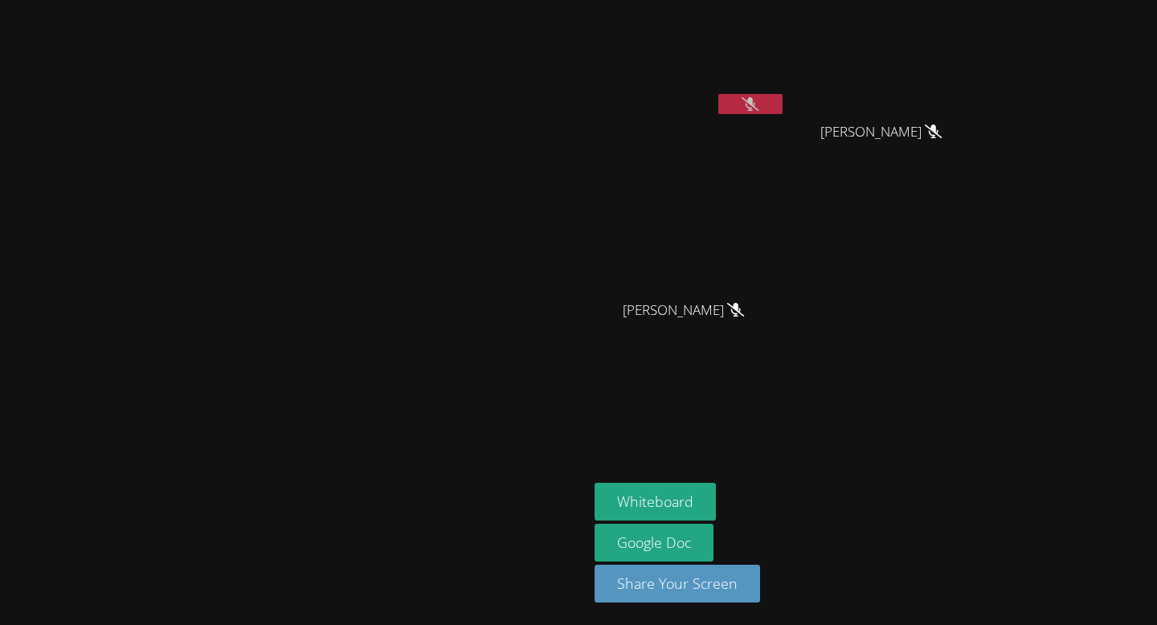
click at [783, 107] on button at bounding box center [750, 104] width 64 height 20
drag, startPoint x: 927, startPoint y: 107, endPoint x: 917, endPoint y: 113, distance: 11.2
click at [783, 113] on button at bounding box center [750, 104] width 64 height 20
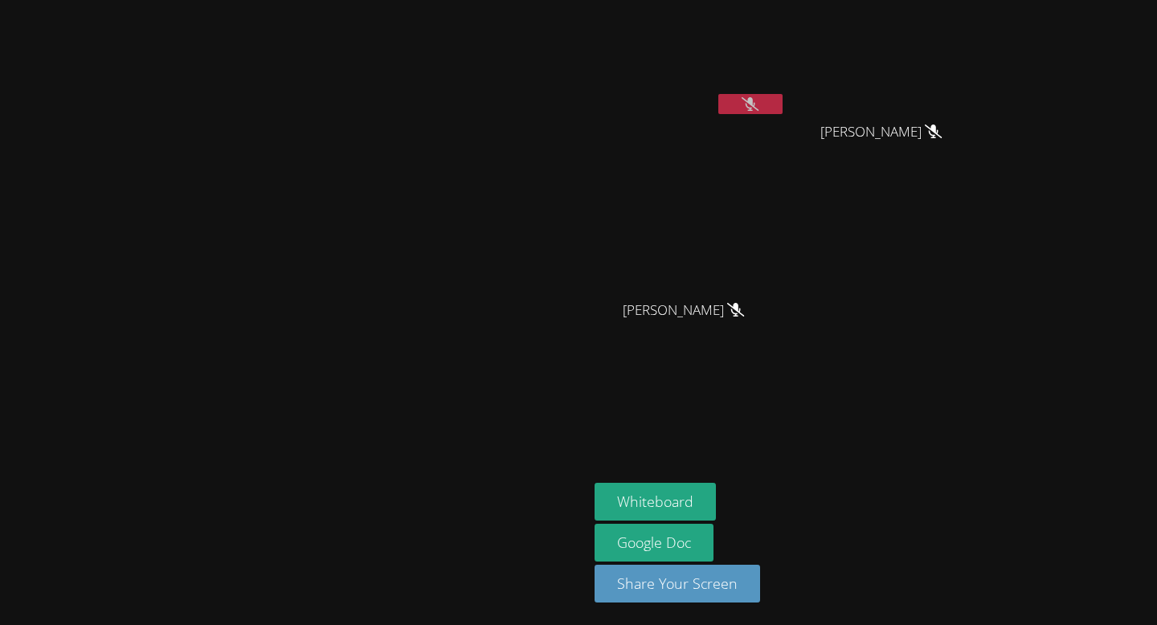
click at [783, 113] on button at bounding box center [750, 104] width 64 height 20
drag, startPoint x: 917, startPoint y: 113, endPoint x: 885, endPoint y: 113, distance: 32.1
click at [786, 113] on div "Jesus Pedraza Jr" at bounding box center [690, 63] width 191 height 115
click at [783, 111] on button at bounding box center [750, 104] width 64 height 20
click at [783, 108] on button at bounding box center [750, 104] width 64 height 20
